Goal: Find specific page/section: Find specific page/section

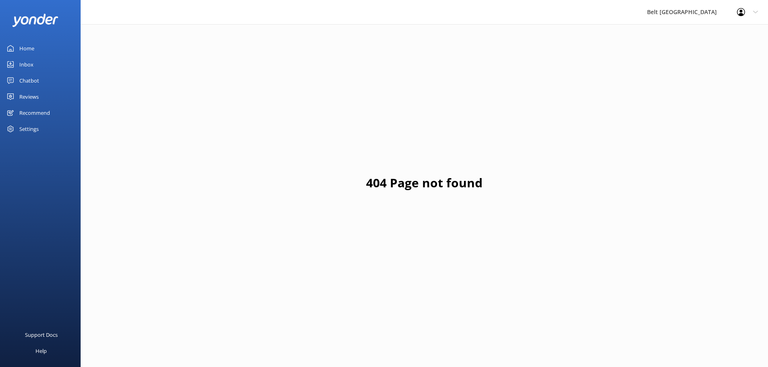
scroll to position [24, 0]
click at [46, 94] on link "Reviews" at bounding box center [40, 97] width 81 height 16
